Goal: Browse casually

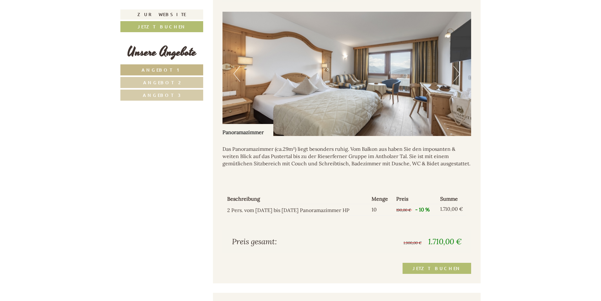
scroll to position [665, 0]
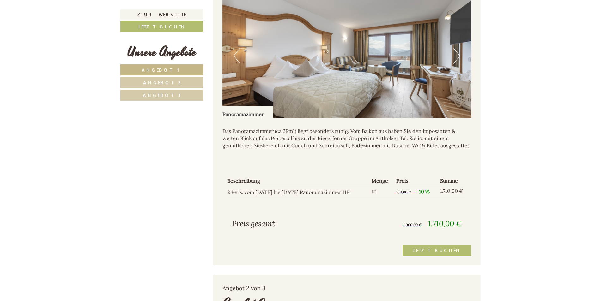
click at [460, 57] on img at bounding box center [346, 56] width 249 height 124
click at [457, 56] on button "Next" at bounding box center [456, 56] width 7 height 16
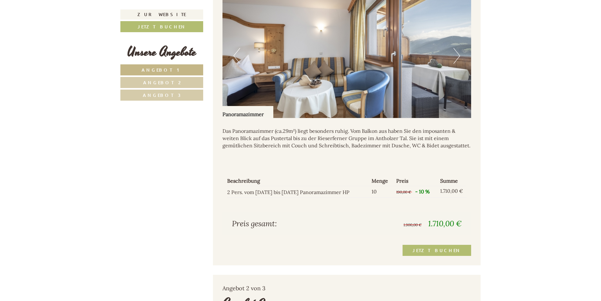
click at [457, 56] on button "Next" at bounding box center [456, 56] width 7 height 16
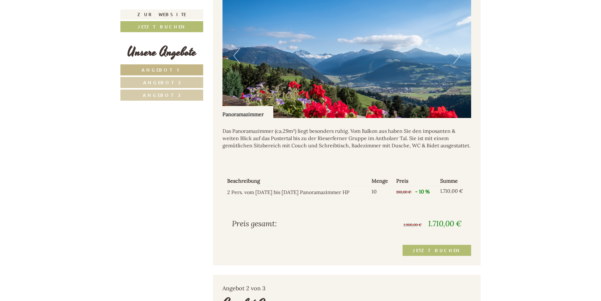
click at [457, 56] on button "Next" at bounding box center [456, 56] width 7 height 16
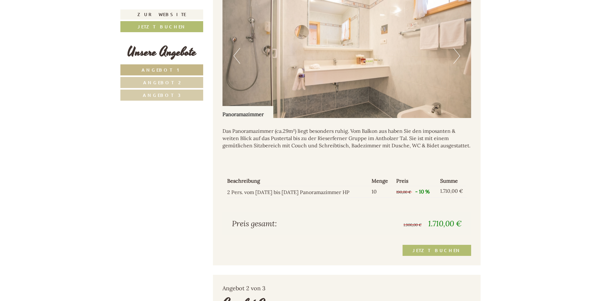
click at [457, 56] on button "Next" at bounding box center [456, 56] width 7 height 16
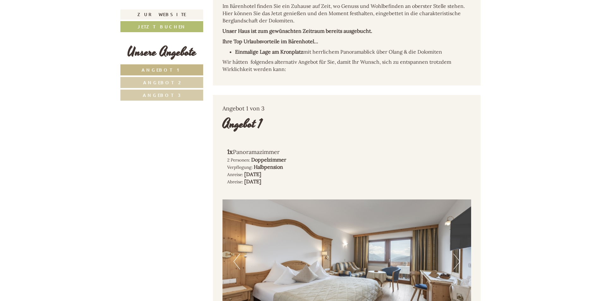
scroll to position [474, 0]
